Goal: Download file/media

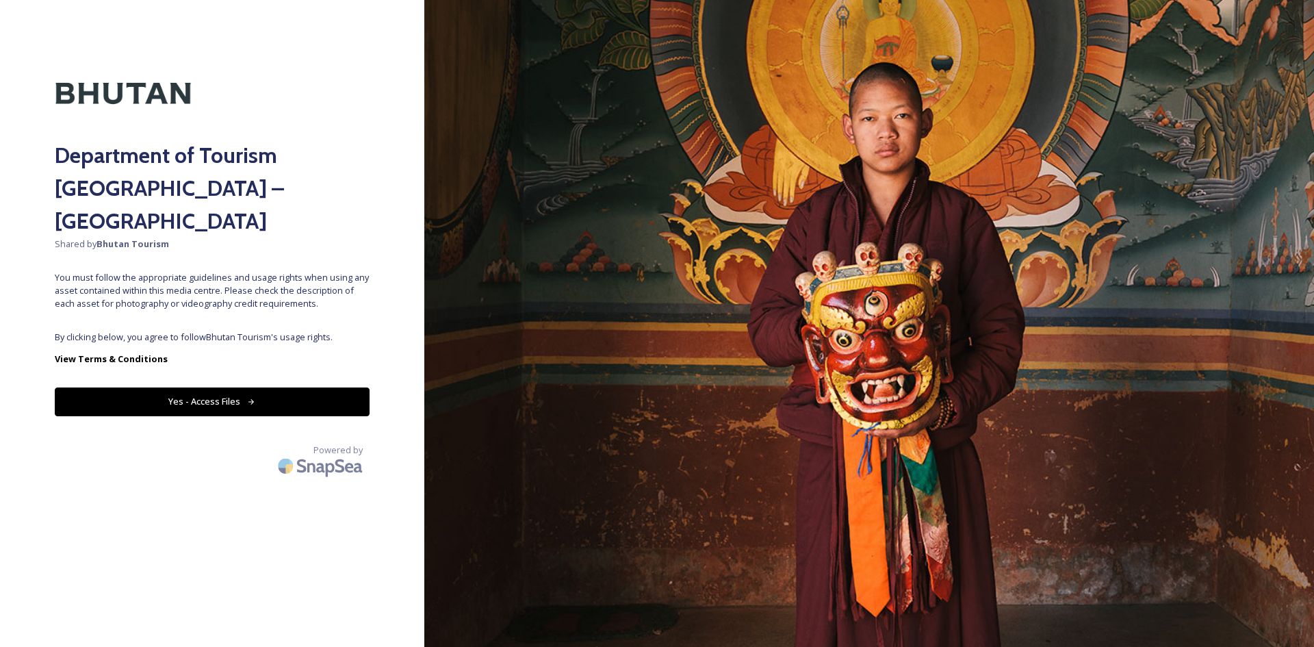
click at [290, 387] on button "Yes - Access Files" at bounding box center [212, 401] width 315 height 28
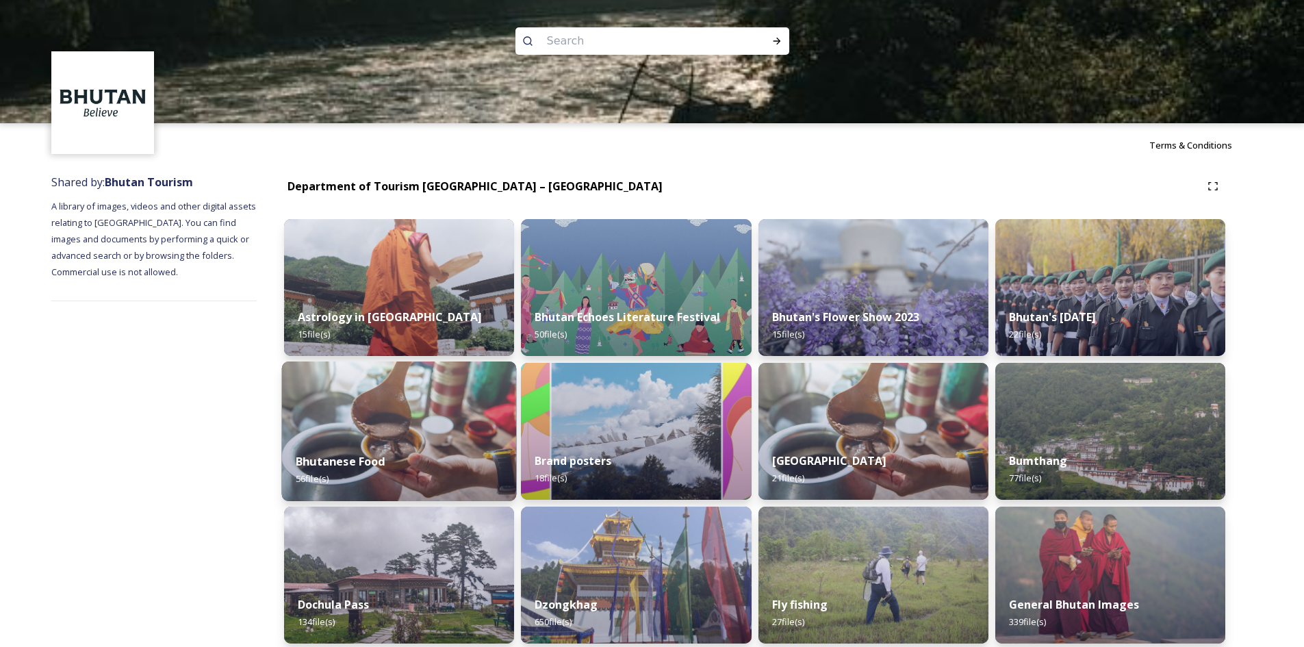
click at [448, 437] on img at bounding box center [399, 431] width 235 height 140
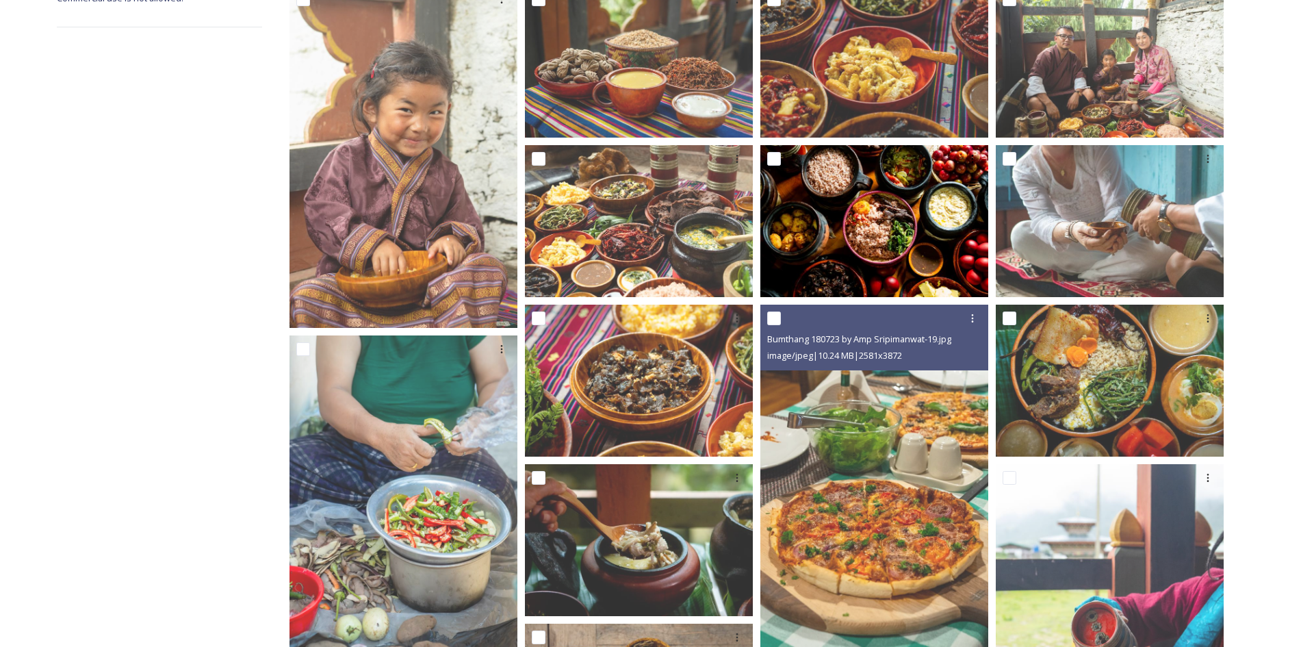
scroll to position [205, 0]
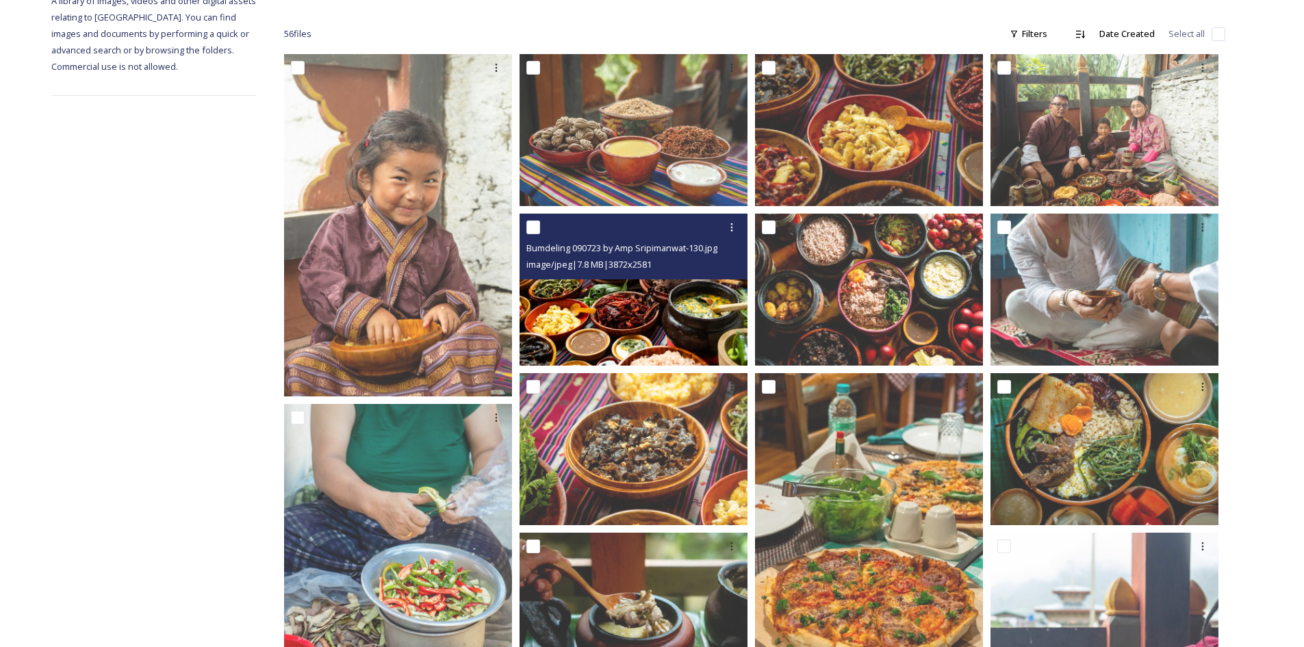
click at [656, 281] on img at bounding box center [634, 290] width 228 height 152
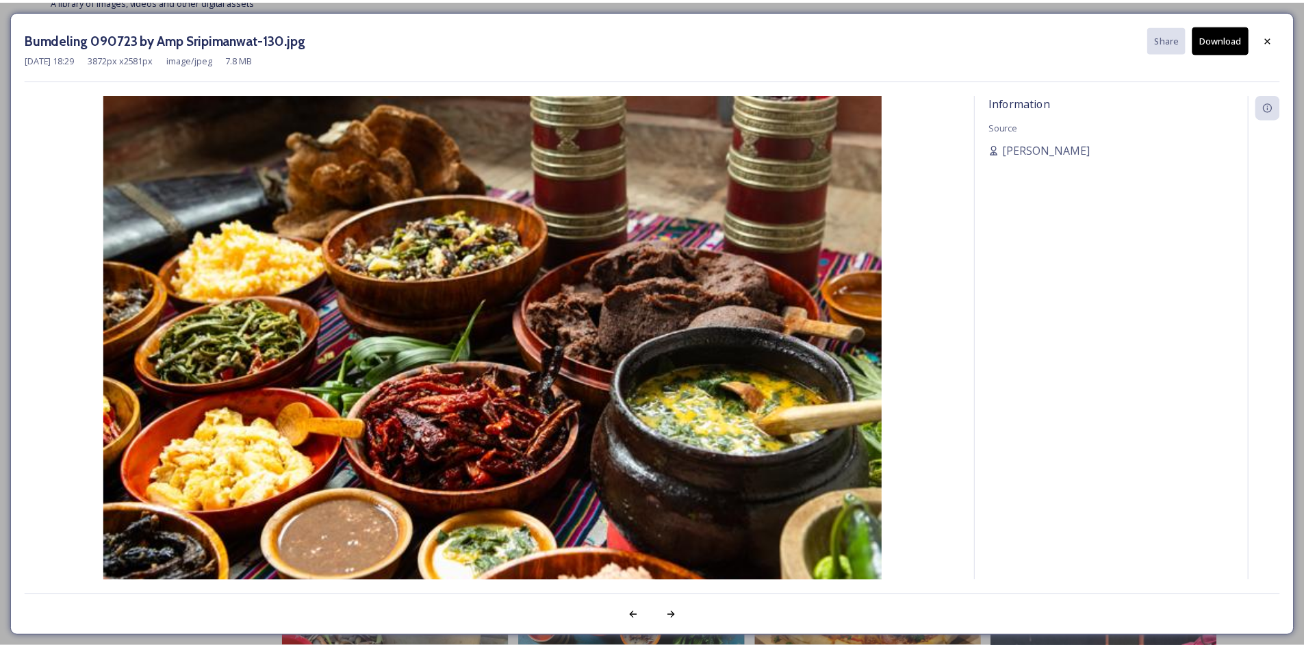
scroll to position [82, 0]
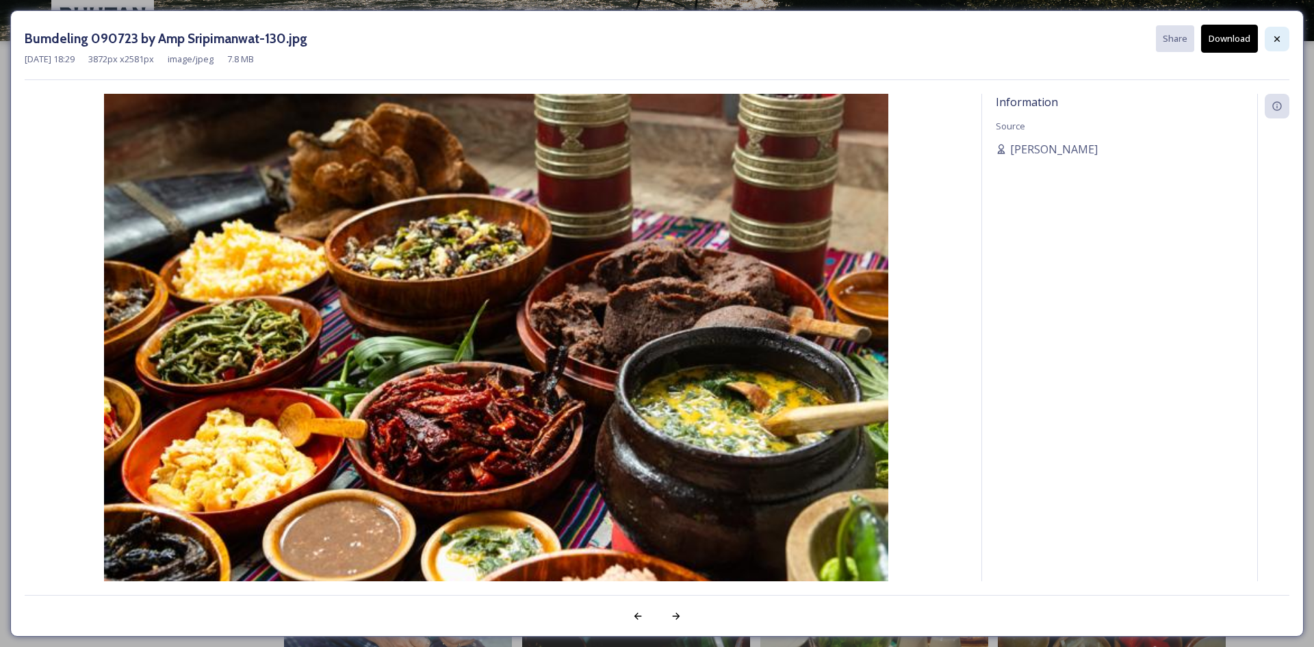
click at [1274, 36] on icon at bounding box center [1277, 39] width 11 height 11
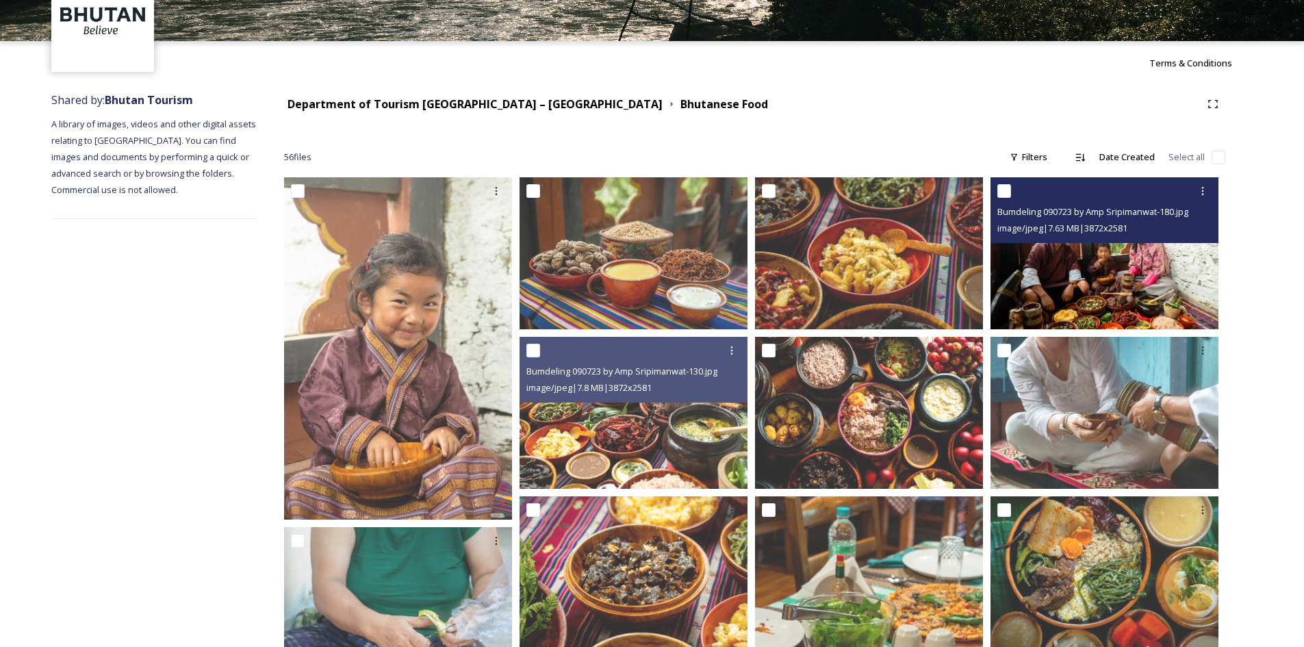
click at [1123, 283] on img at bounding box center [1104, 253] width 228 height 152
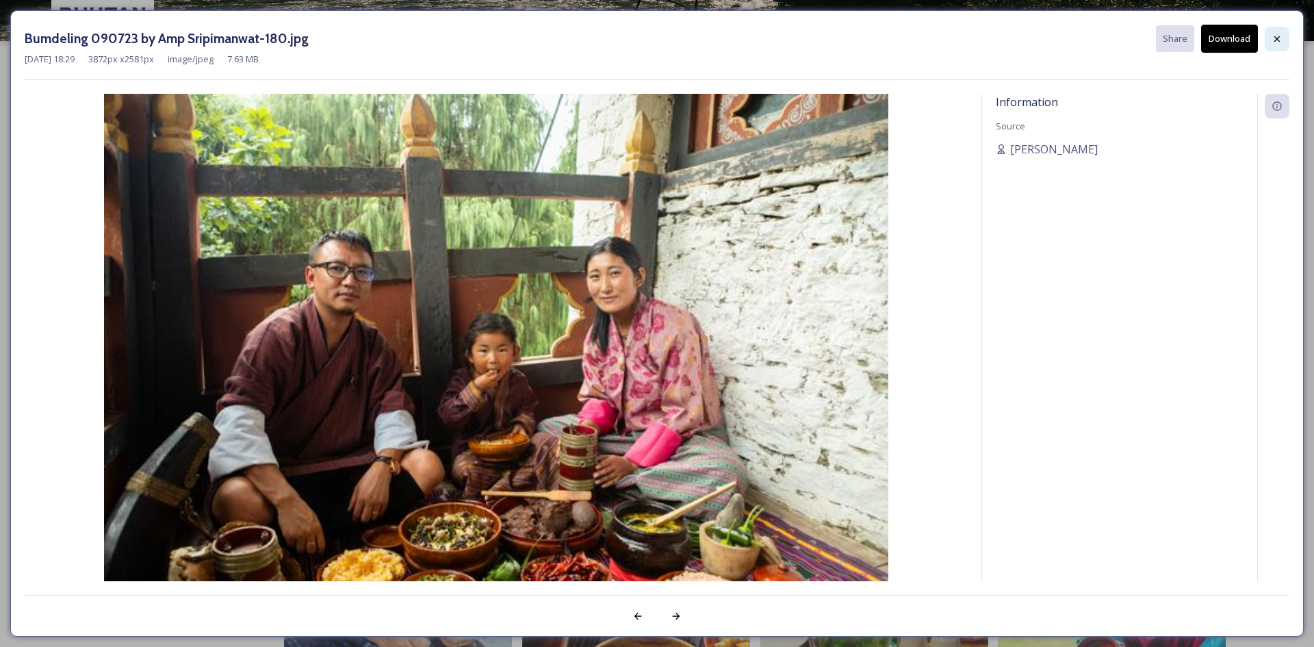
click at [1283, 27] on div at bounding box center [1277, 39] width 25 height 25
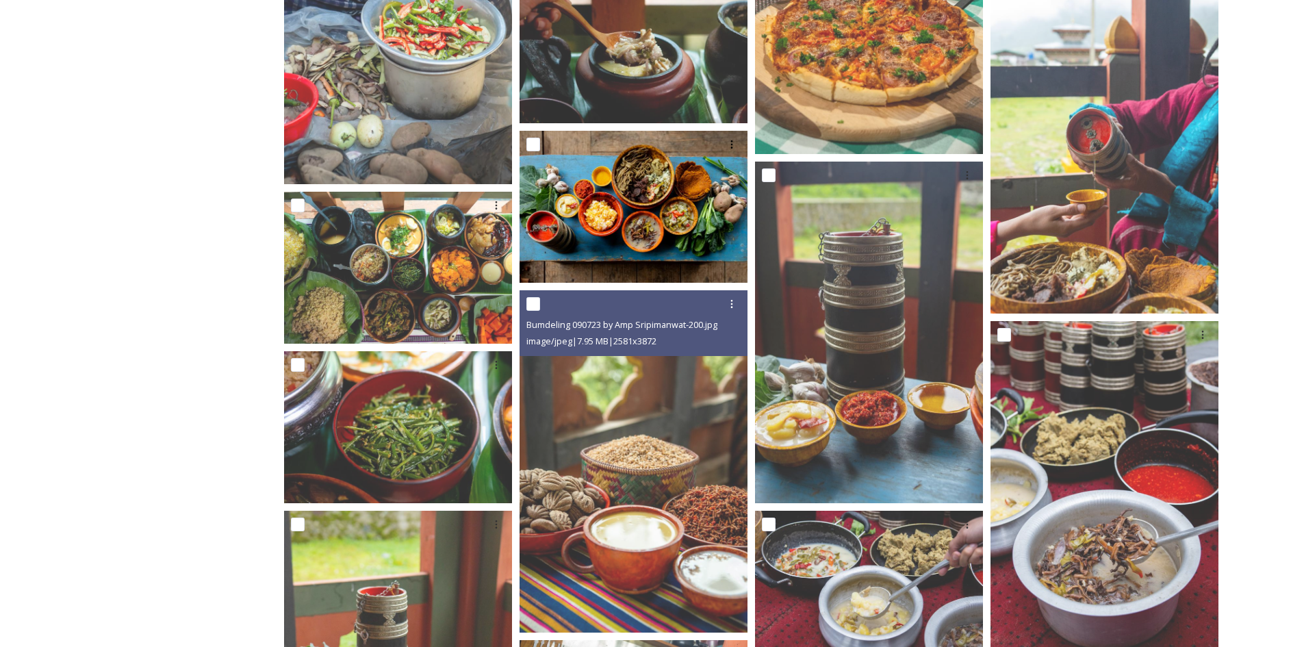
scroll to position [561, 0]
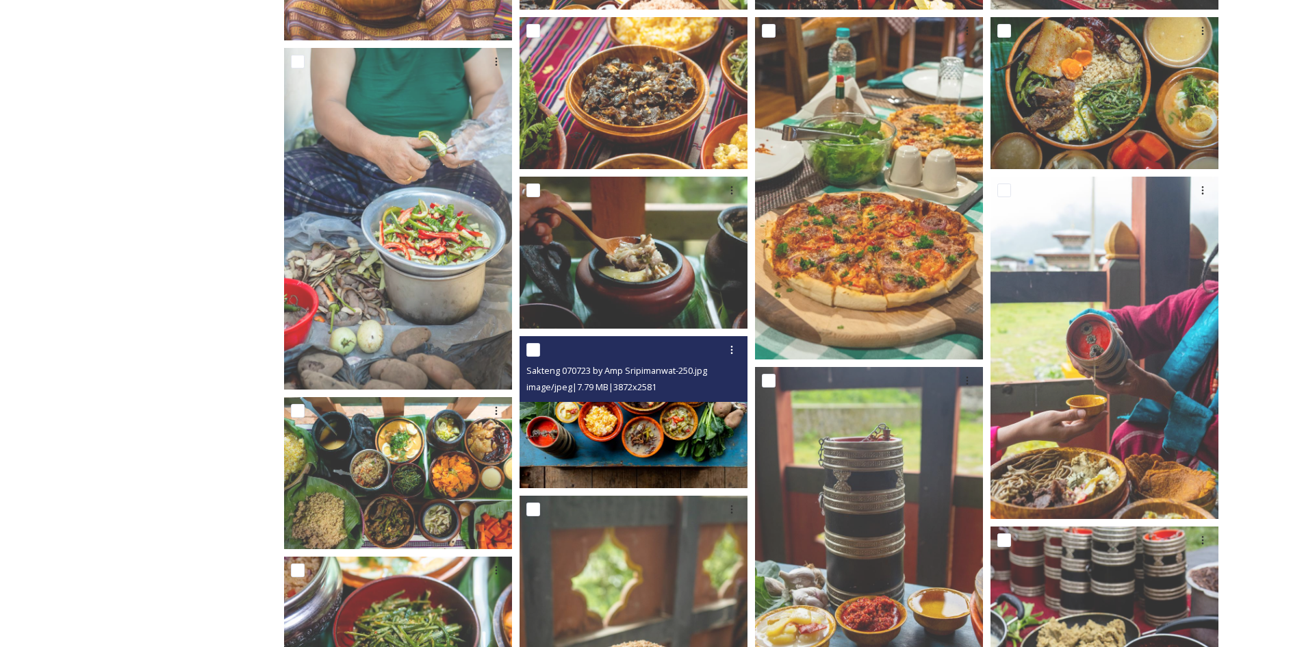
click at [620, 440] on img at bounding box center [634, 412] width 228 height 152
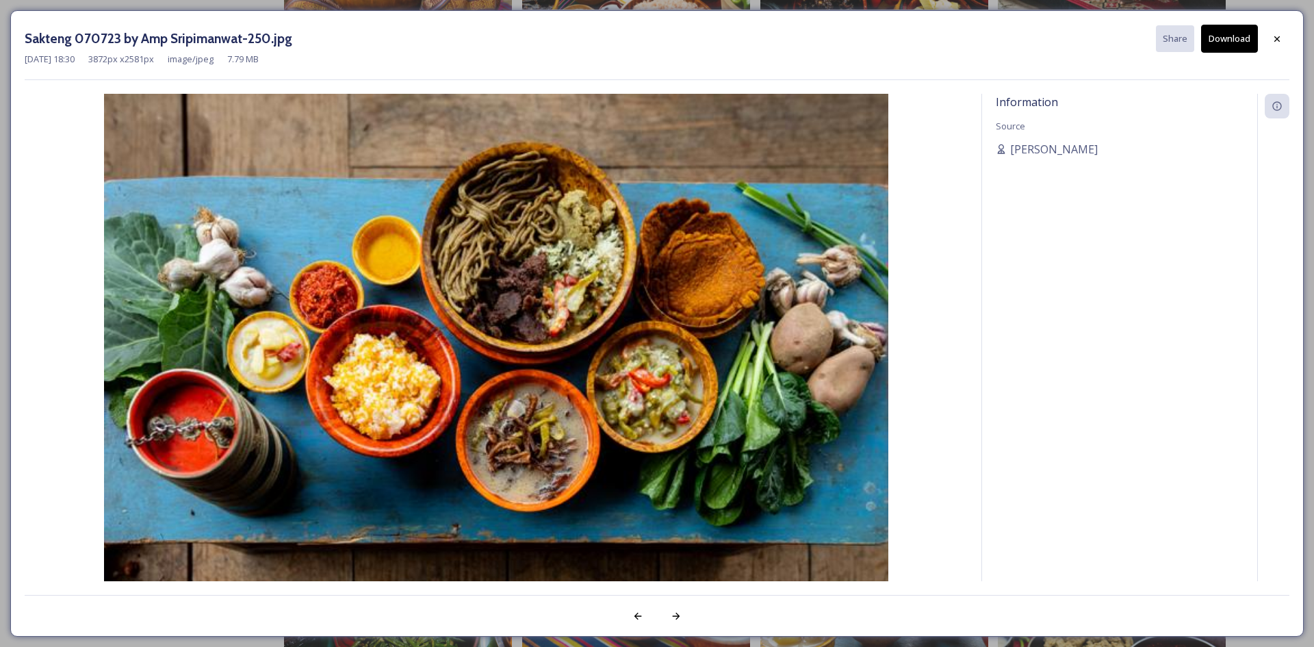
drag, startPoint x: 1272, startPoint y: 34, endPoint x: 1264, endPoint y: 35, distance: 8.2
click at [1272, 34] on icon at bounding box center [1277, 39] width 11 height 11
